Goal: Navigation & Orientation: Find specific page/section

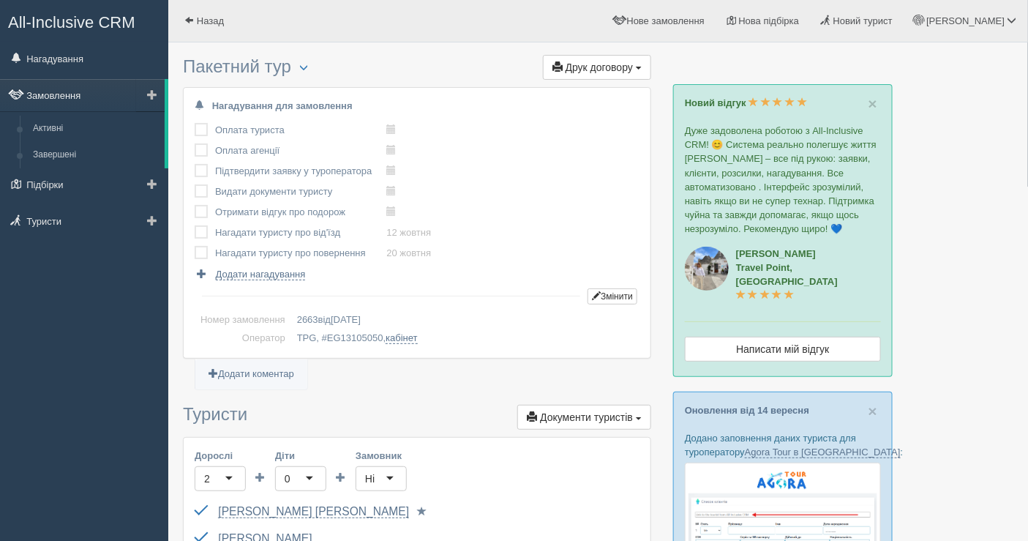
click at [60, 95] on link "Замовлення" at bounding box center [82, 95] width 165 height 32
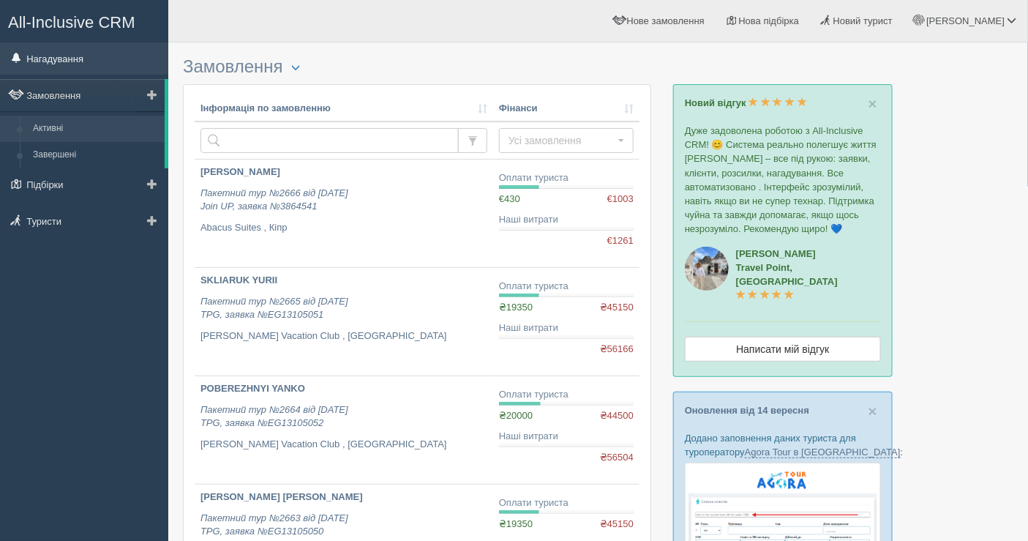
click at [56, 60] on link "Нагадування" at bounding box center [84, 58] width 168 height 32
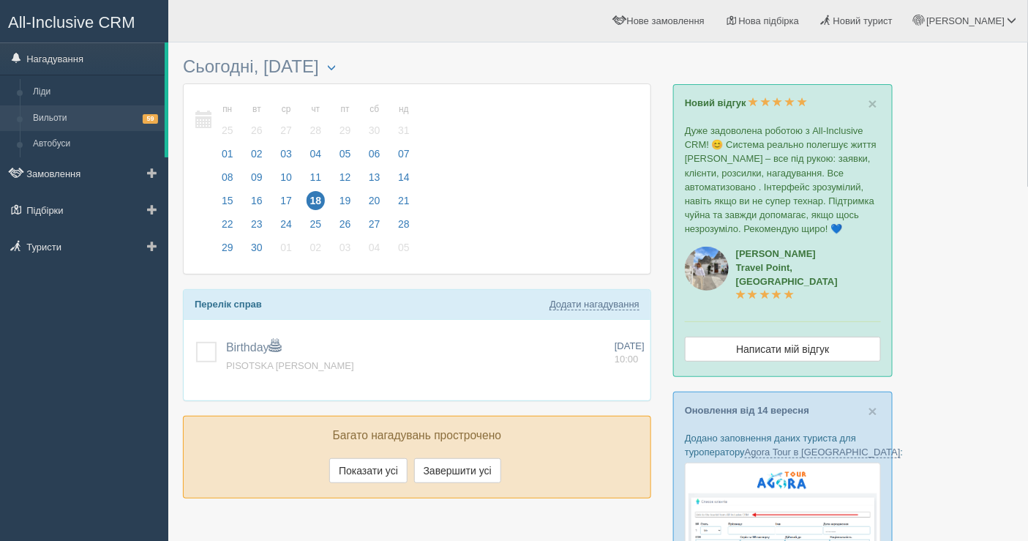
click at [89, 116] on link "Вильоти 59" at bounding box center [95, 118] width 138 height 26
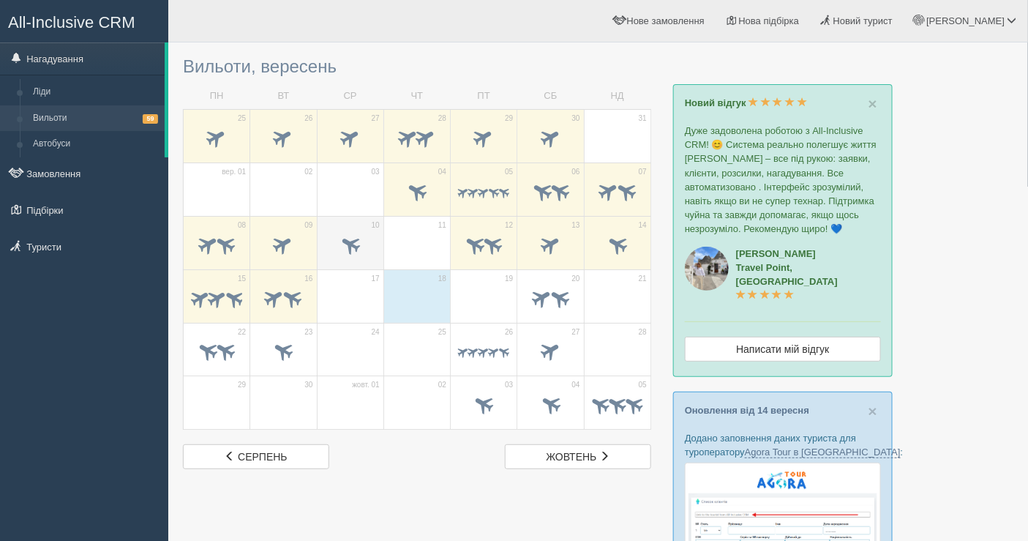
click at [353, 242] on span at bounding box center [350, 244] width 24 height 24
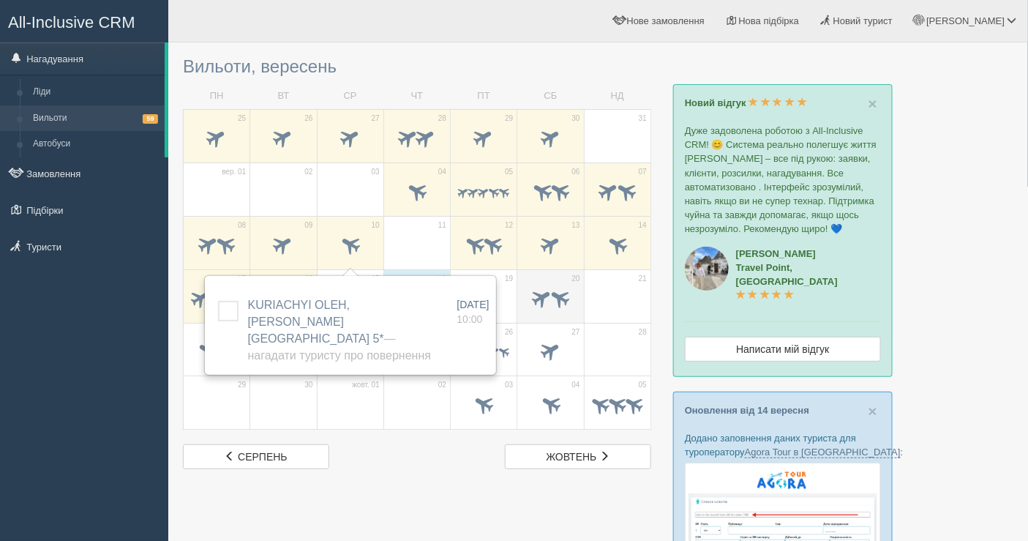
click at [518, 286] on td "20" at bounding box center [550, 295] width 67 height 53
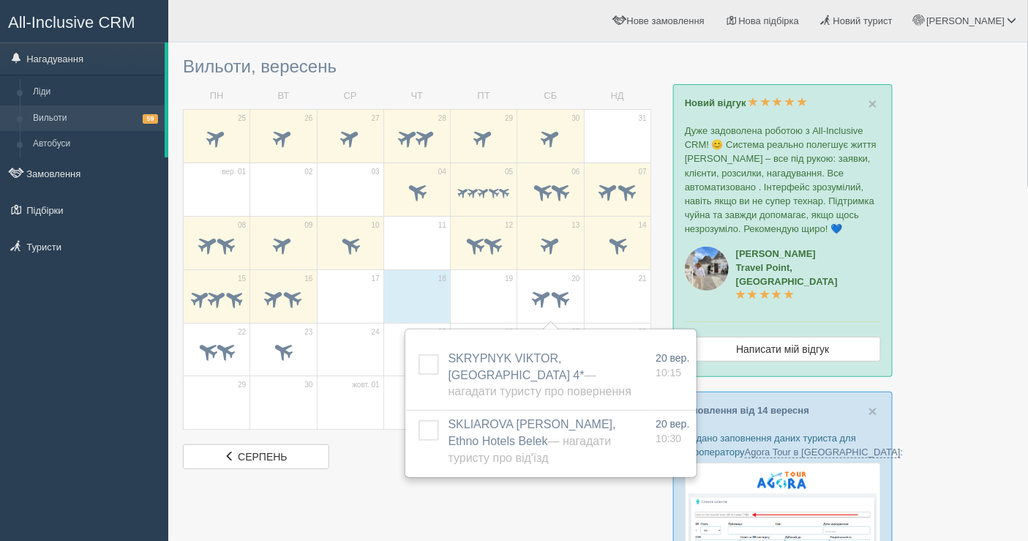
click at [421, 285] on div at bounding box center [417, 300] width 51 height 31
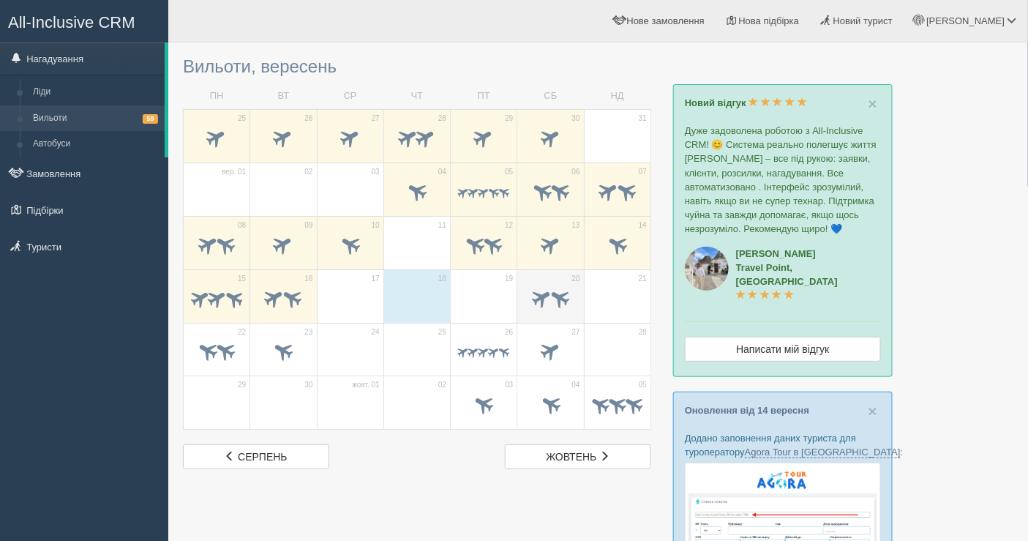
click at [541, 300] on span at bounding box center [542, 297] width 24 height 24
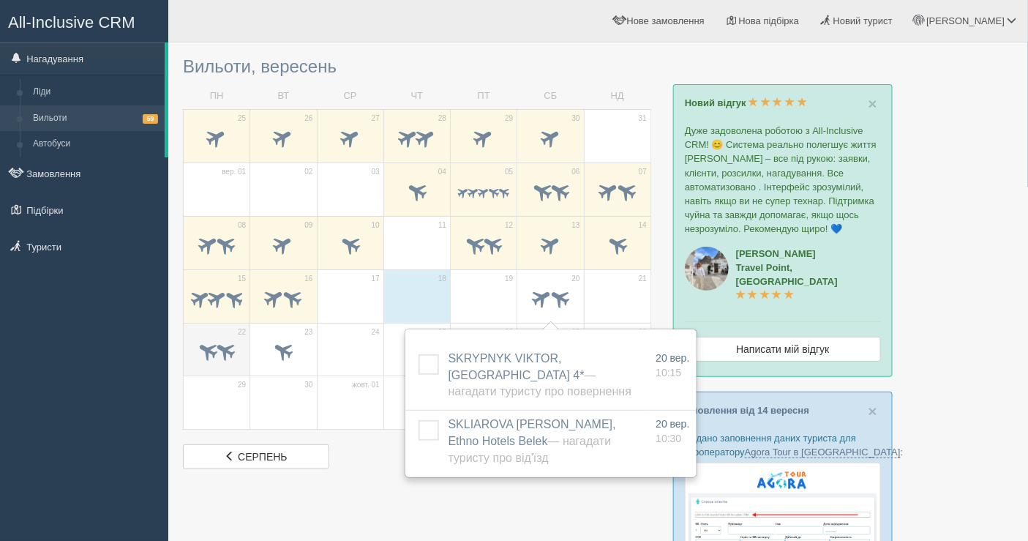
click at [220, 362] on span at bounding box center [216, 352] width 51 height 25
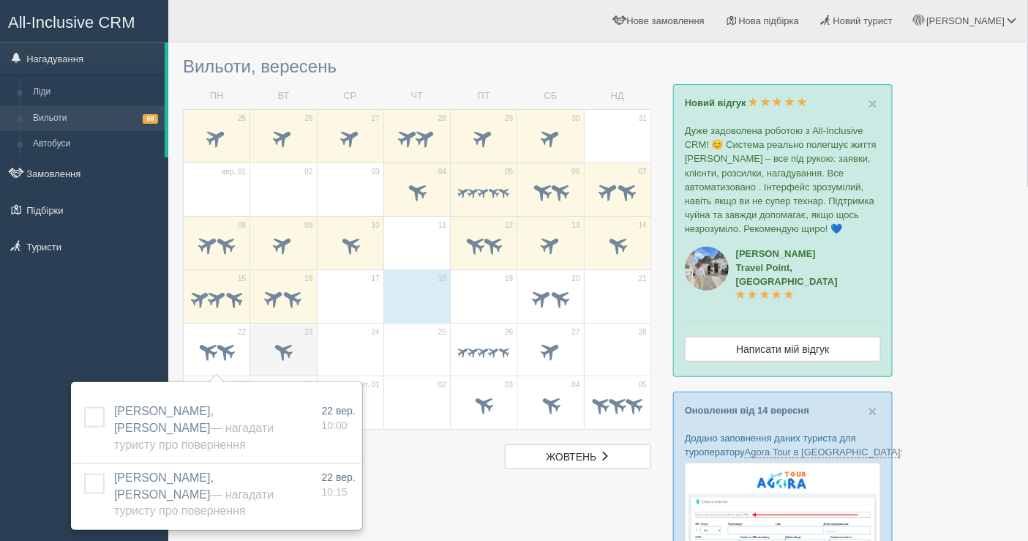
click at [288, 362] on span at bounding box center [284, 351] width 24 height 24
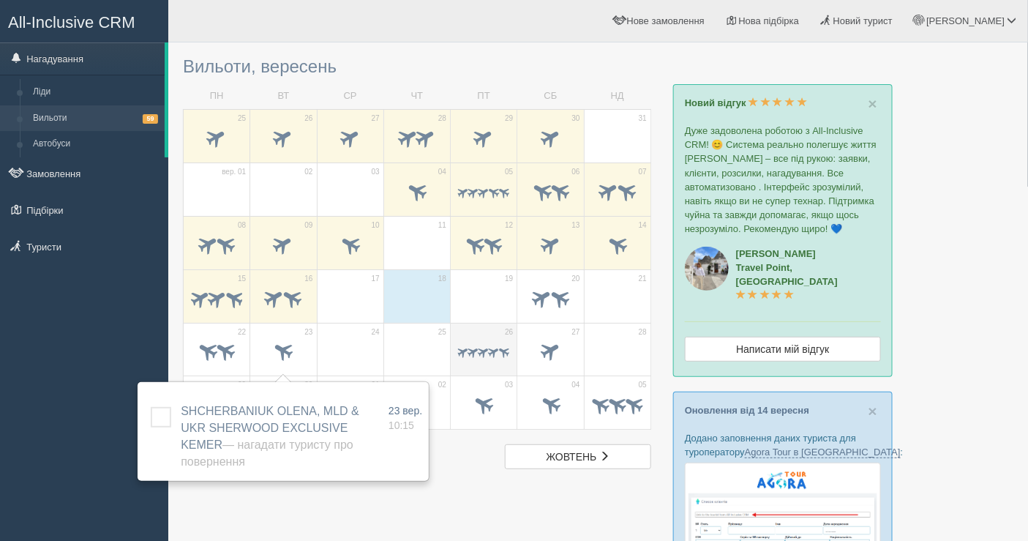
click at [479, 366] on div at bounding box center [483, 353] width 51 height 31
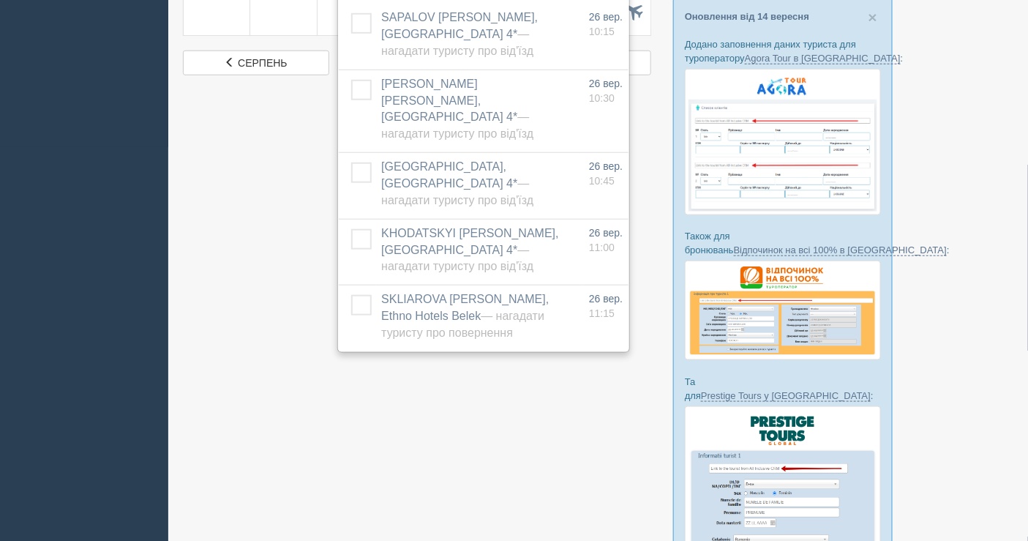
scroll to position [406, 0]
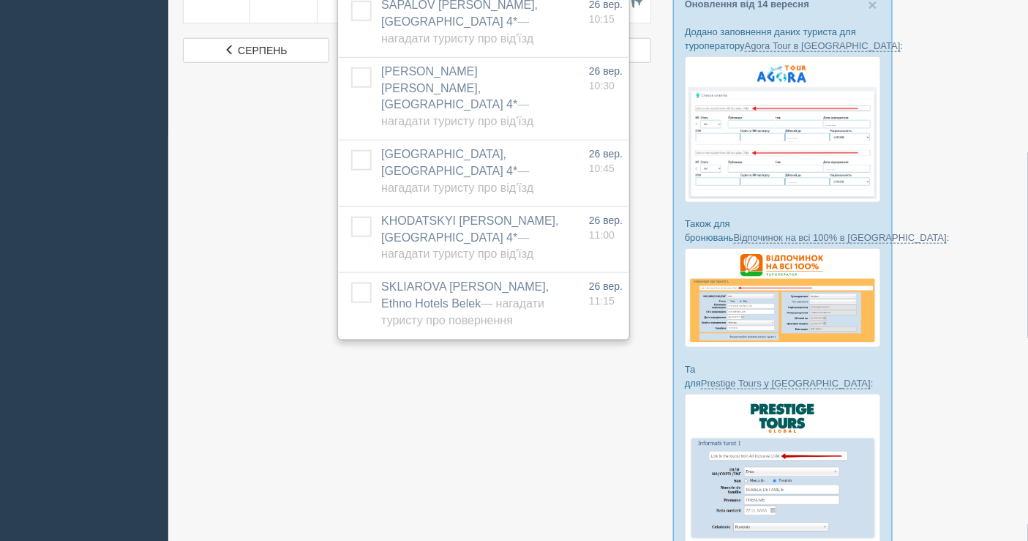
click at [249, 362] on div at bounding box center [598, 129] width 831 height 971
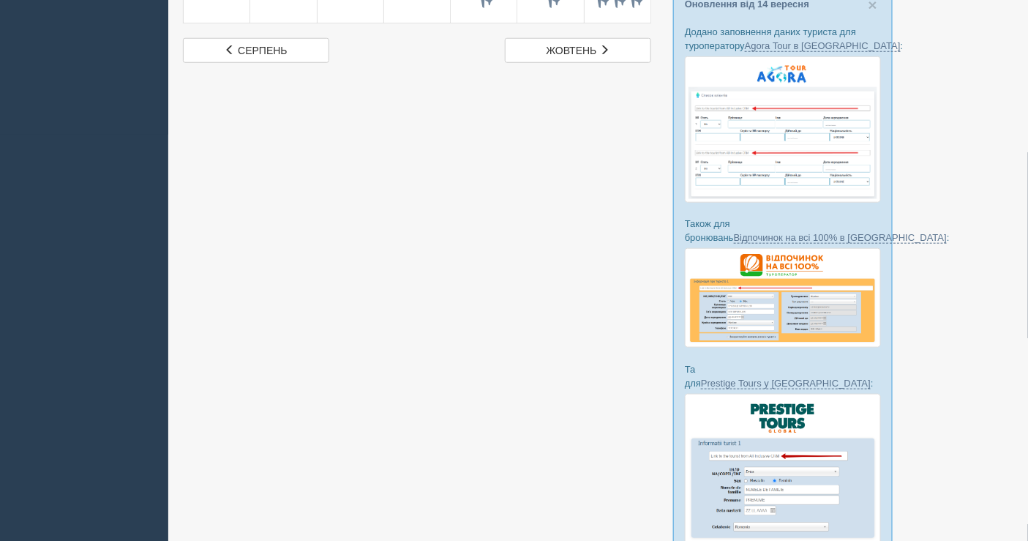
scroll to position [0, 0]
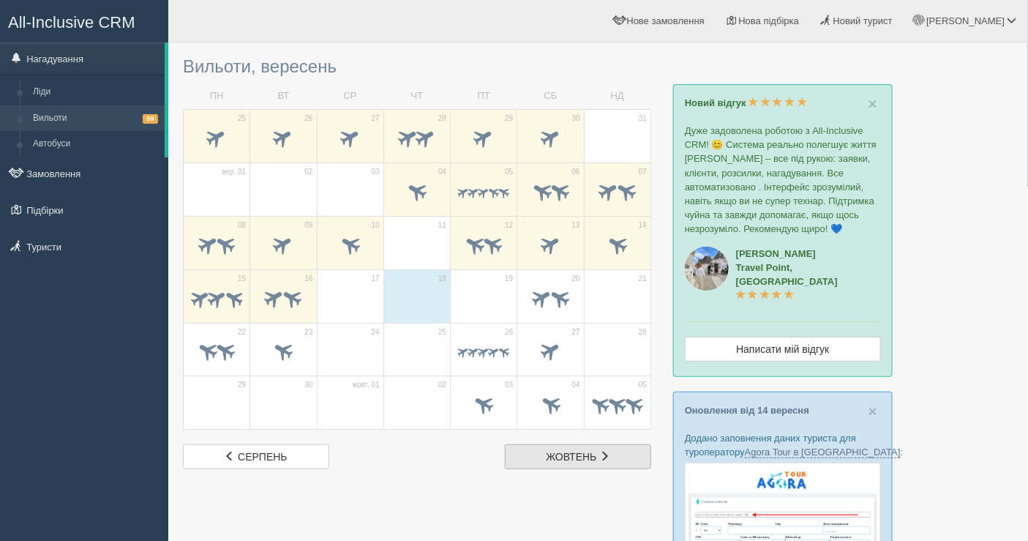
click at [599, 446] on link "жов жовтень" at bounding box center [578, 456] width 146 height 25
